Goal: Information Seeking & Learning: Learn about a topic

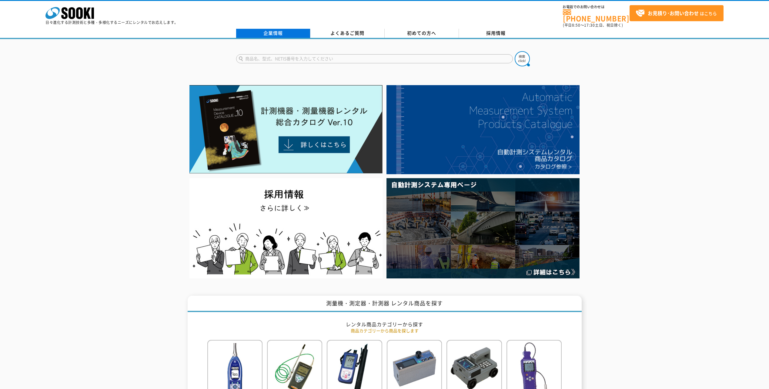
click at [271, 30] on link "企業情報" at bounding box center [273, 33] width 74 height 9
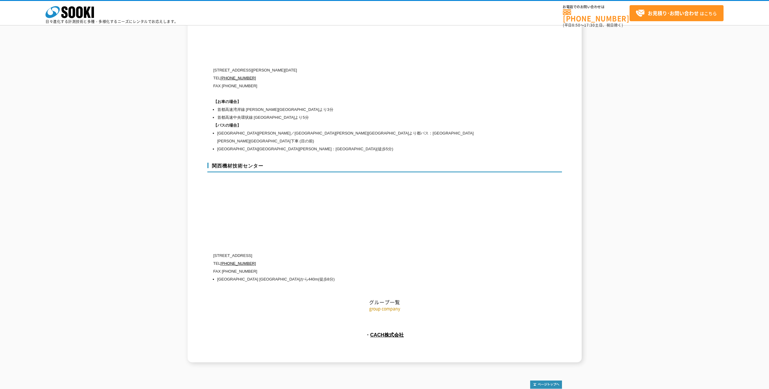
scroll to position [2611, 0]
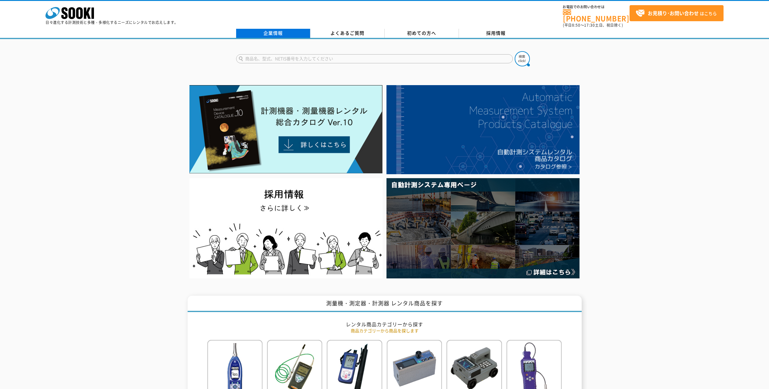
click at [269, 32] on link "企業情報" at bounding box center [273, 33] width 74 height 9
click at [272, 31] on link "企業情報" at bounding box center [273, 33] width 74 height 9
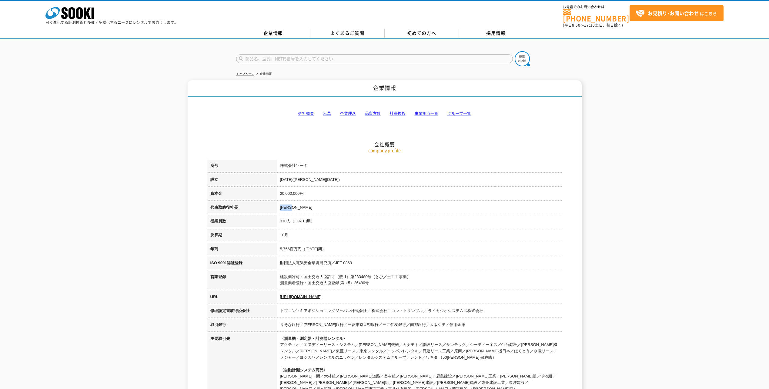
drag, startPoint x: 311, startPoint y: 206, endPoint x: 282, endPoint y: 208, distance: 29.2
click at [282, 208] on td "[PERSON_NAME]" at bounding box center [419, 209] width 285 height 14
drag, startPoint x: 282, startPoint y: 208, endPoint x: 364, endPoint y: 204, distance: 82.6
click at [364, 204] on td "[PERSON_NAME]" at bounding box center [419, 209] width 285 height 14
drag, startPoint x: 406, startPoint y: 193, endPoint x: 420, endPoint y: 193, distance: 13.6
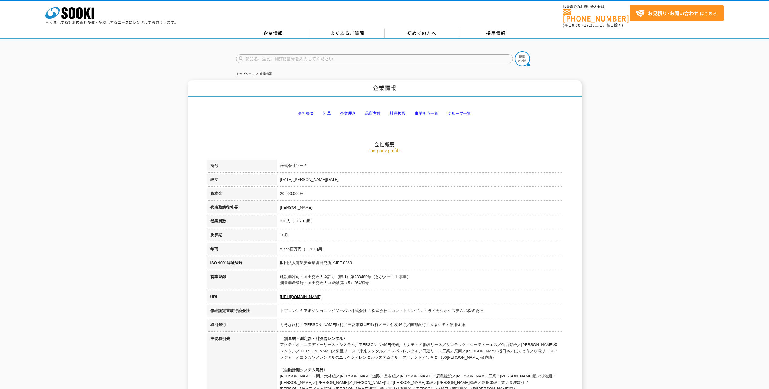
click at [406, 193] on td "20,000,000円" at bounding box center [419, 195] width 285 height 14
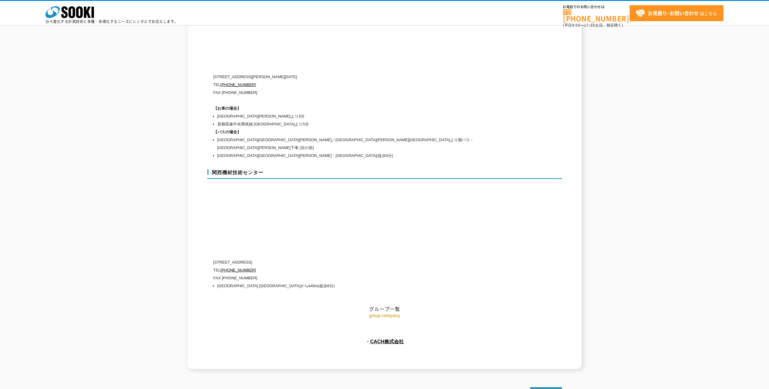
scroll to position [2611, 0]
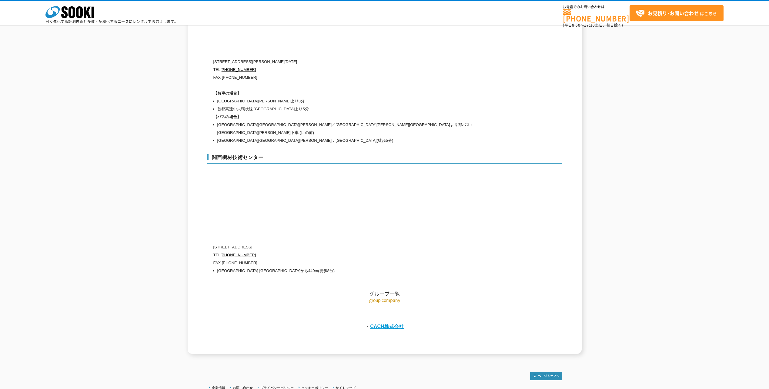
click at [389, 324] on link "CACH株式会社" at bounding box center [387, 326] width 34 height 5
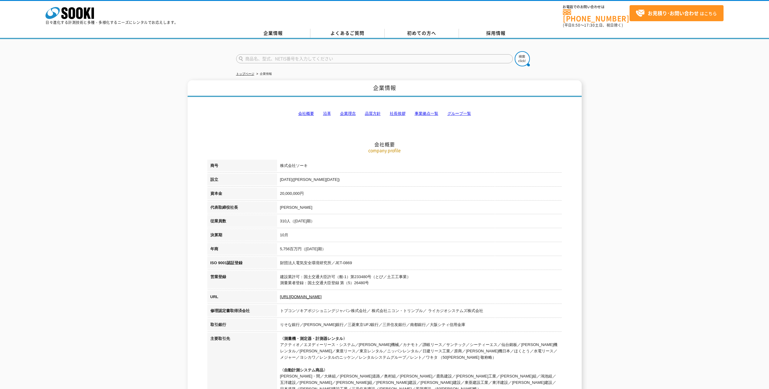
click at [466, 111] on link "グループ一覧" at bounding box center [459, 113] width 24 height 5
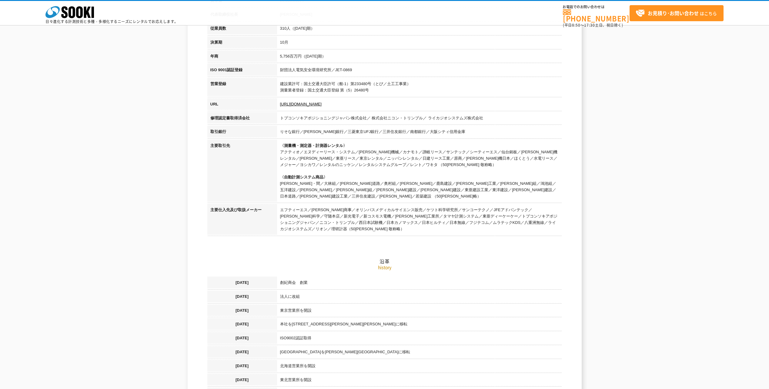
scroll to position [93, 0]
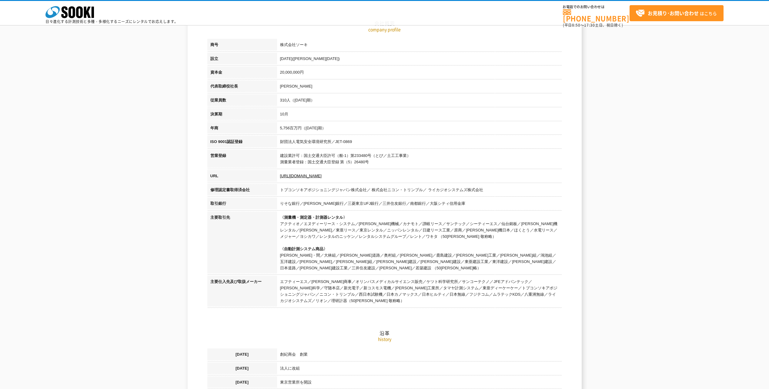
drag, startPoint x: 670, startPoint y: 112, endPoint x: 645, endPoint y: 113, distance: 25.2
